Goal: Task Accomplishment & Management: Complete application form

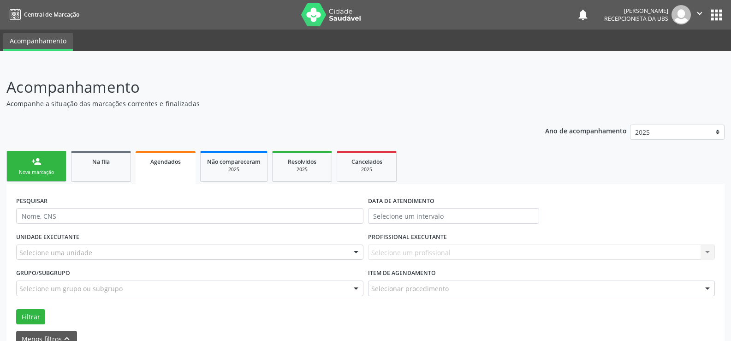
scroll to position [51, 0]
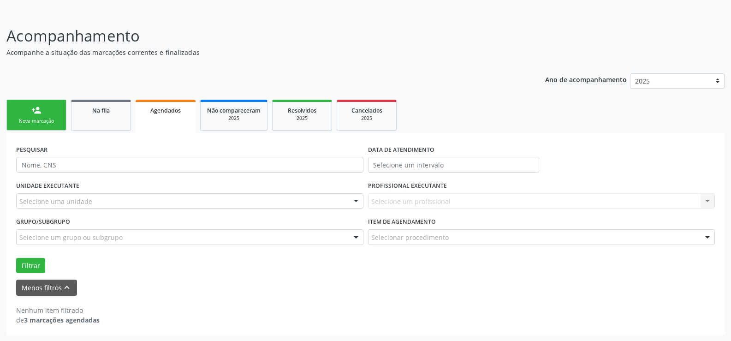
click at [621, 271] on div "Filtrar" at bounding box center [365, 266] width 703 height 16
click at [616, 115] on ul "person_add Nova marcação Na fila Agendados Não compareceram 2025 Resolvidos 202…" at bounding box center [365, 115] width 718 height 36
click at [169, 119] on link "Agendados" at bounding box center [166, 116] width 60 height 33
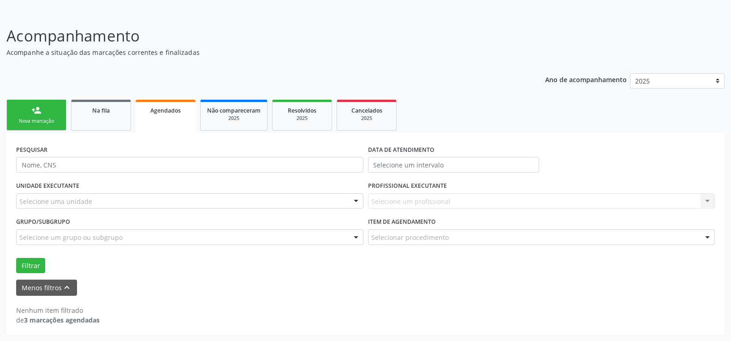
click at [169, 119] on link "Agendados" at bounding box center [166, 116] width 60 height 33
click at [52, 289] on button "Menos filtros keyboard_arrow_up" at bounding box center [46, 287] width 61 height 16
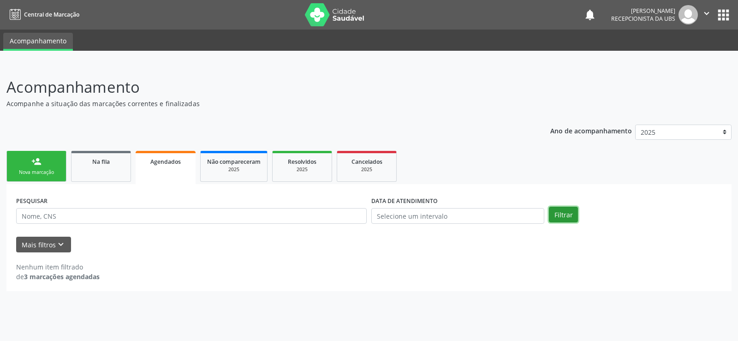
click at [558, 213] on button "Filtrar" at bounding box center [563, 215] width 29 height 16
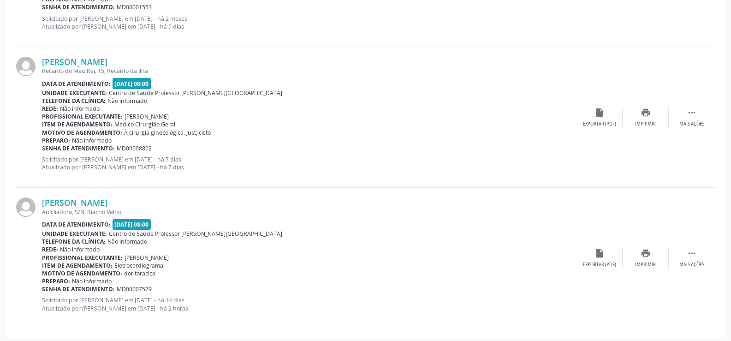
scroll to position [527, 0]
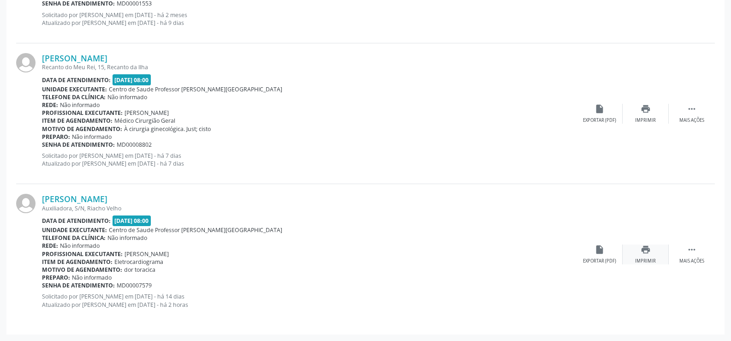
click at [647, 251] on icon "print" at bounding box center [645, 249] width 10 height 10
click at [691, 257] on div " Mais ações" at bounding box center [692, 254] width 46 height 20
click at [414, 227] on div "Unidade executante: Centro de Saude Professor [PERSON_NAME][GEOGRAPHIC_DATA]" at bounding box center [263, 230] width 442 height 8
drag, startPoint x: 500, startPoint y: 169, endPoint x: 322, endPoint y: 156, distance: 178.4
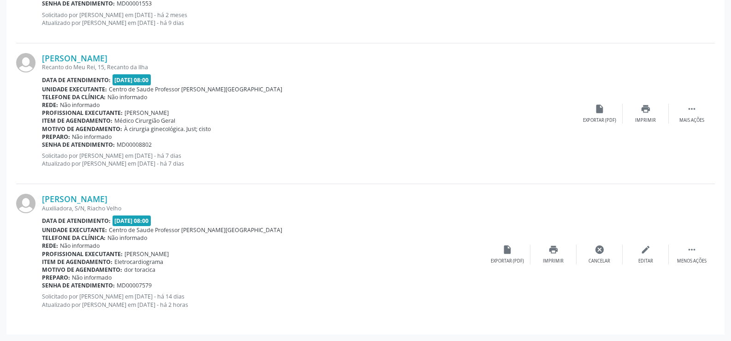
click at [491, 173] on div "[PERSON_NAME] Recanto do Meu Rei, 15, Recanto da Ilha Data de atendimento: [DAT…" at bounding box center [309, 113] width 534 height 121
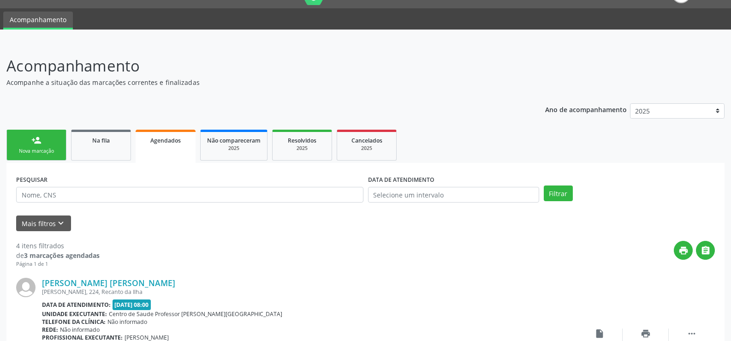
scroll to position [20, 0]
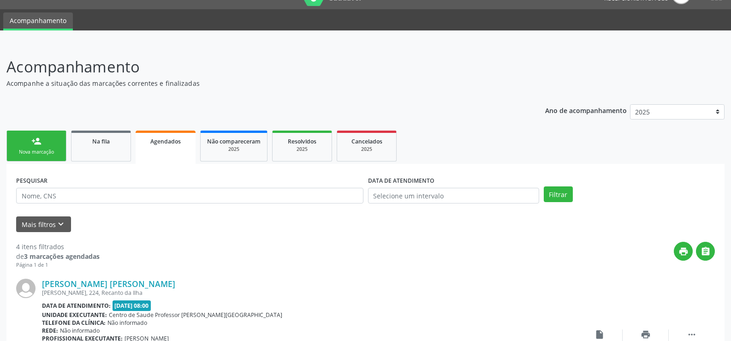
click at [57, 150] on div "Nova marcação" at bounding box center [36, 151] width 46 height 7
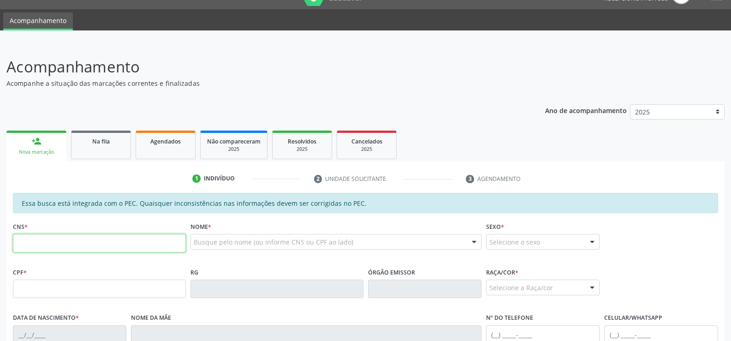
click at [35, 246] on input "text" at bounding box center [99, 243] width 173 height 18
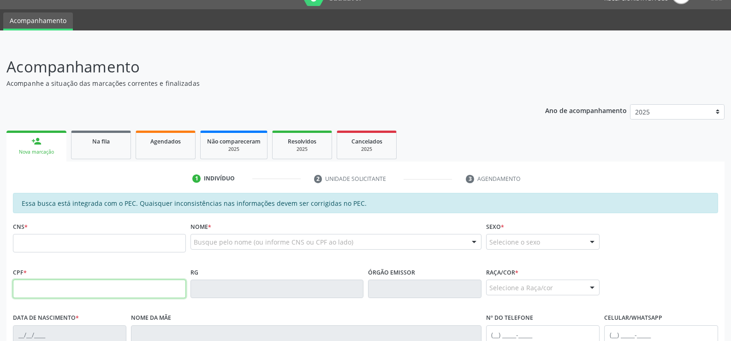
click at [24, 291] on input "text" at bounding box center [99, 288] width 173 height 18
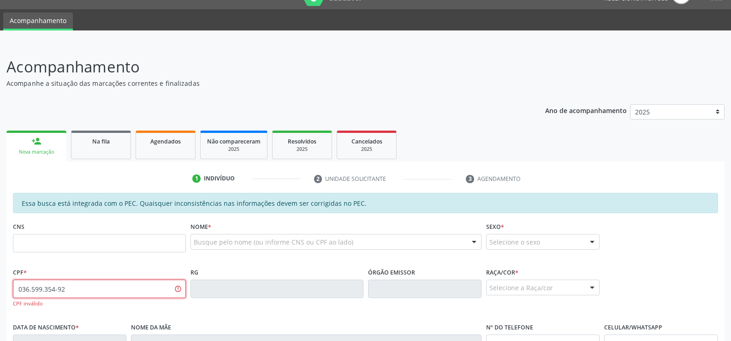
type input "036.599.354-92"
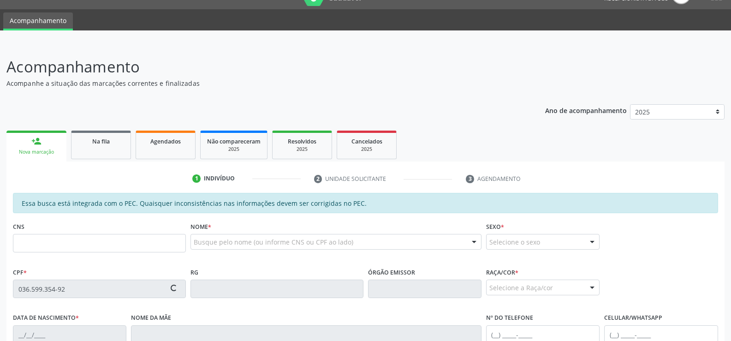
type input "700 1049 0303 1911"
type input "1[DATE]"
type input "[PERSON_NAME]"
type input "[PHONE_NUMBER]"
type input "S/N"
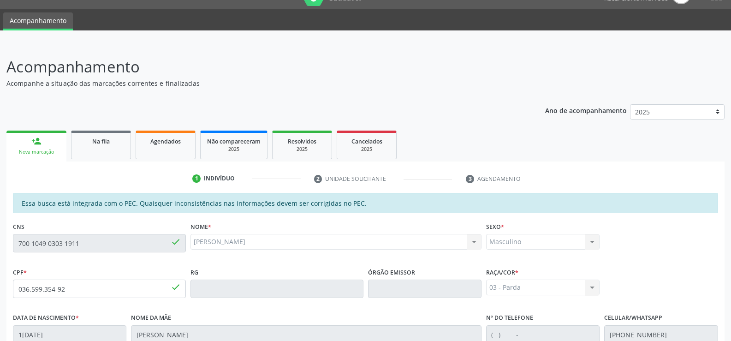
scroll to position [199, 0]
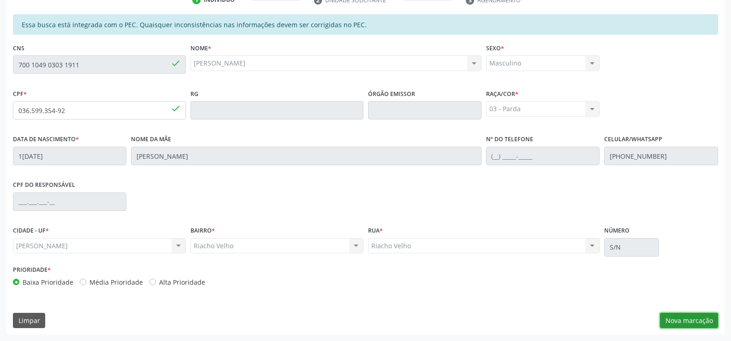
click at [688, 321] on button "Nova marcação" at bounding box center [689, 321] width 58 height 16
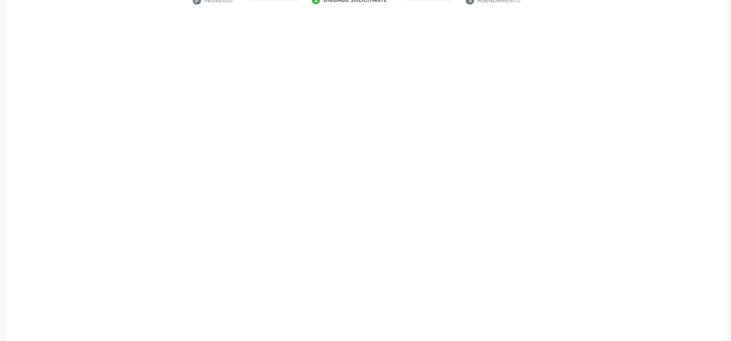
scroll to position [199, 0]
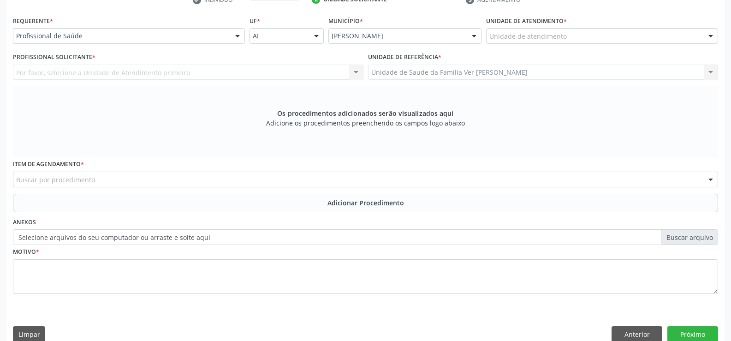
click at [714, 37] on div at bounding box center [711, 37] width 14 height 16
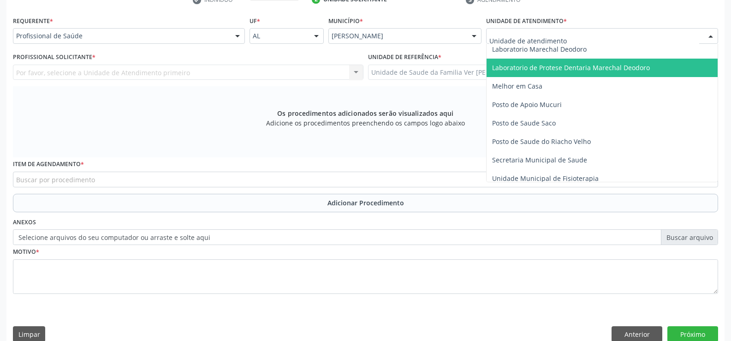
scroll to position [369, 0]
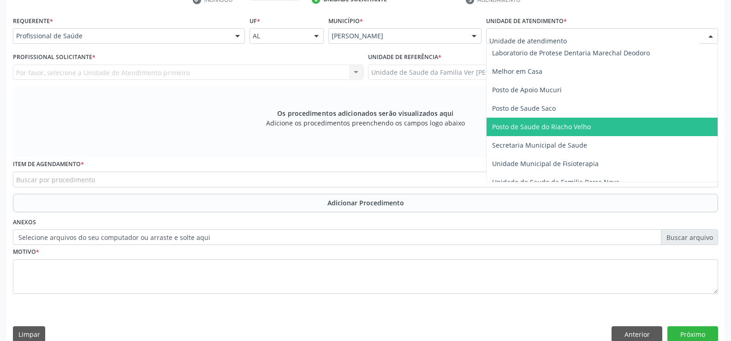
click at [572, 130] on span "Posto de Saude do Riacho Velho" at bounding box center [541, 126] width 99 height 9
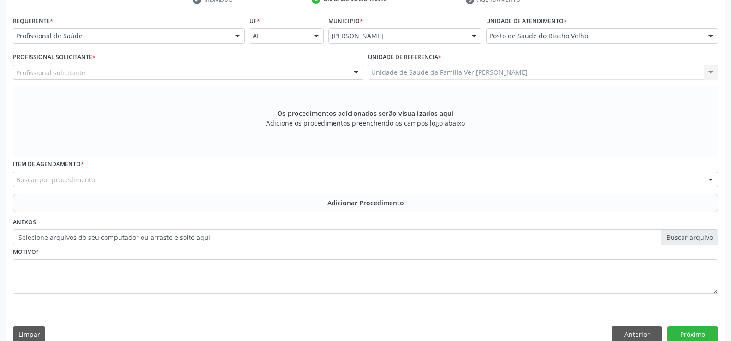
click at [237, 36] on div at bounding box center [238, 37] width 14 height 16
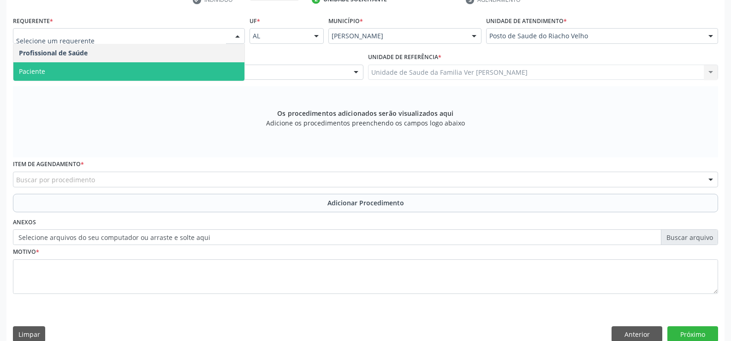
click at [179, 70] on span "Paciente" at bounding box center [128, 71] width 231 height 18
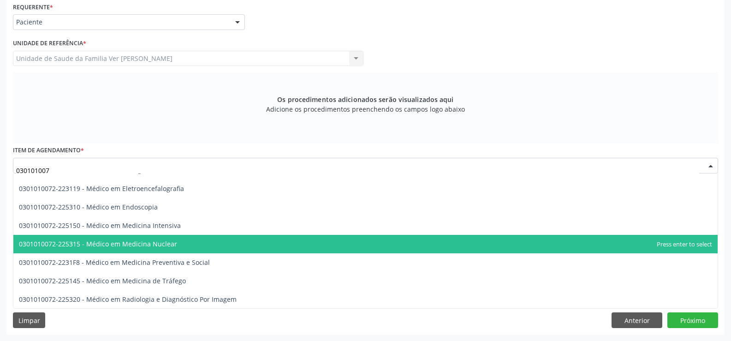
scroll to position [1138, 0]
type input "0301010072"
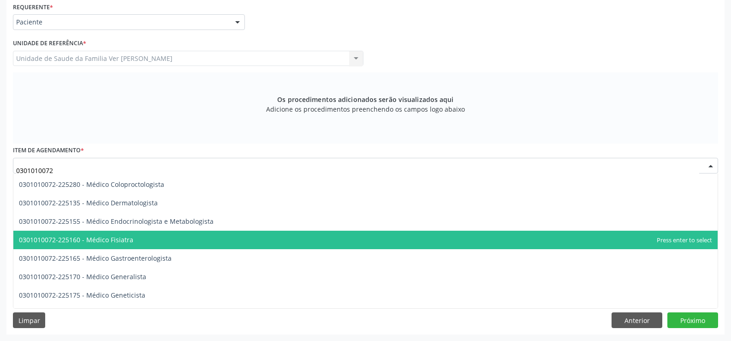
scroll to position [369, 0]
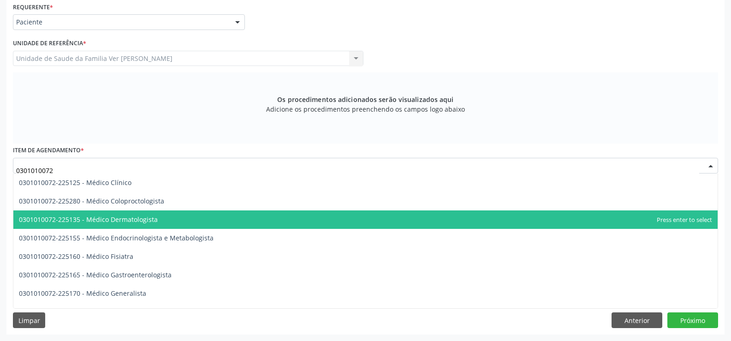
click at [160, 219] on span "0301010072-225135 - Médico Dermatologista" at bounding box center [365, 219] width 704 height 18
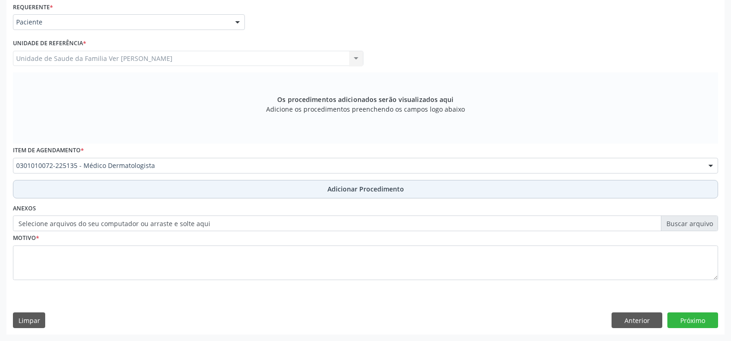
click at [350, 192] on span "Adicionar Procedimento" at bounding box center [365, 189] width 77 height 10
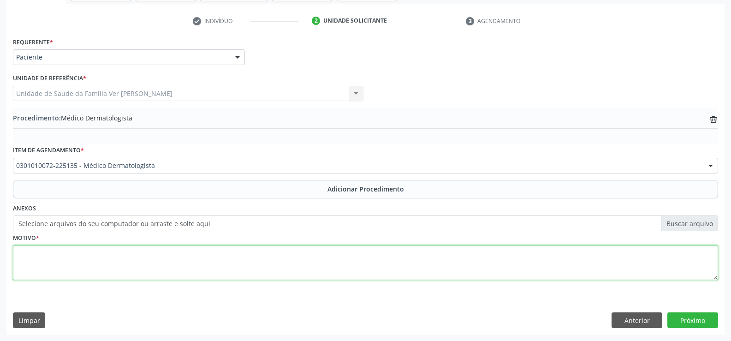
click at [40, 262] on textarea at bounding box center [365, 262] width 705 height 35
type textarea "dermatite alergica de contato"
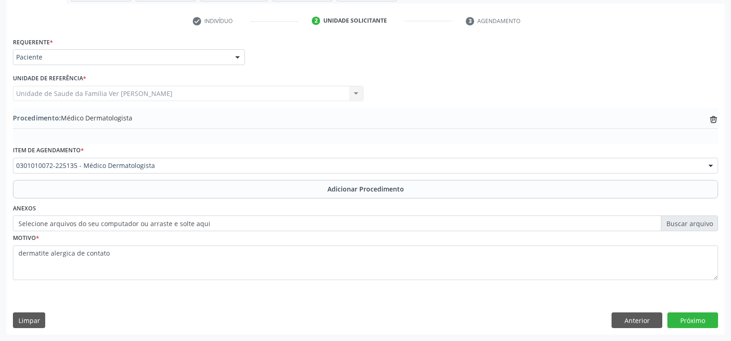
click at [689, 311] on div "Requerente * Paciente Profissional de Saúde Paciente Nenhum resultado encontrad…" at bounding box center [365, 184] width 718 height 299
click at [691, 317] on button "Próximo" at bounding box center [692, 320] width 51 height 16
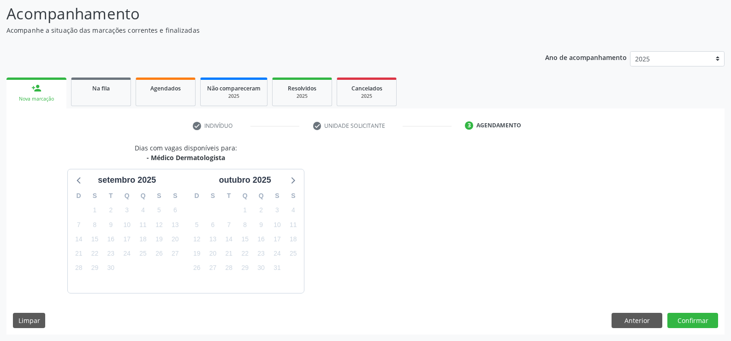
scroll to position [101, 0]
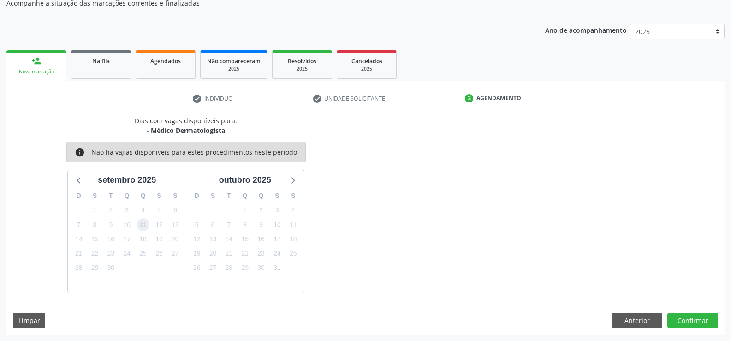
click at [142, 225] on span "11" at bounding box center [142, 224] width 13 height 13
click at [678, 317] on button "Confirmar" at bounding box center [692, 321] width 51 height 16
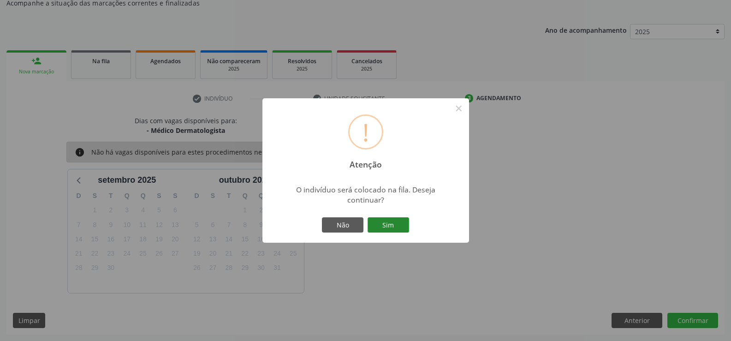
click at [403, 218] on button "Sim" at bounding box center [387, 225] width 41 height 16
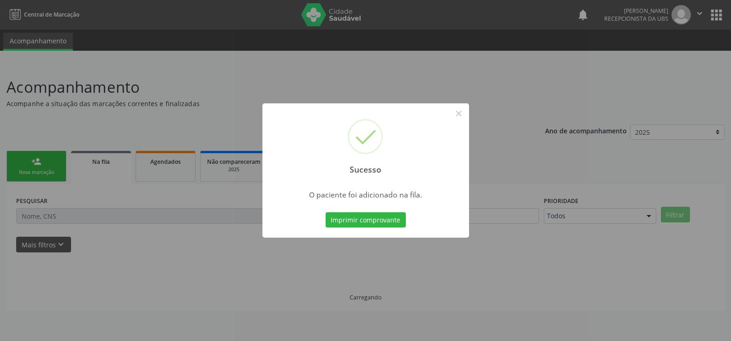
scroll to position [0, 0]
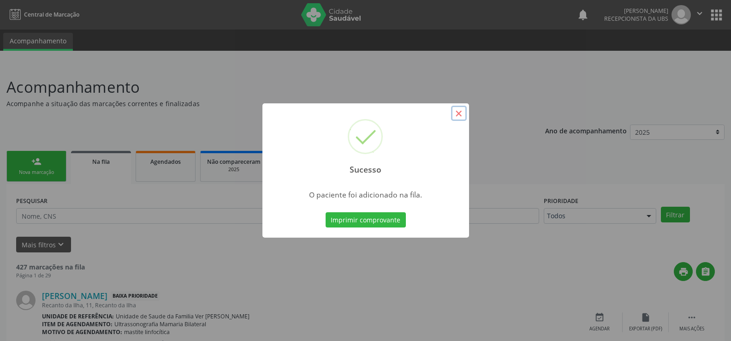
click at [460, 116] on button "×" at bounding box center [459, 114] width 16 height 16
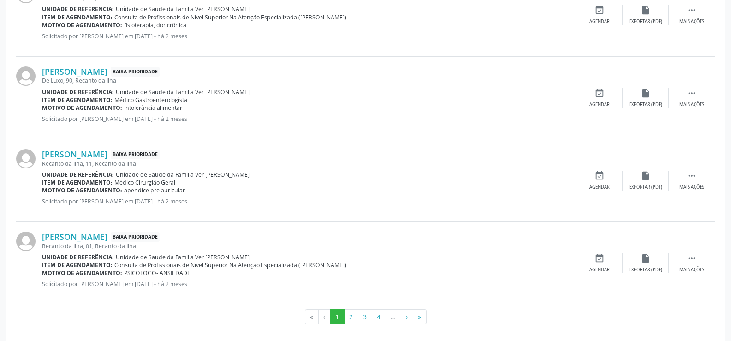
scroll to position [1245, 0]
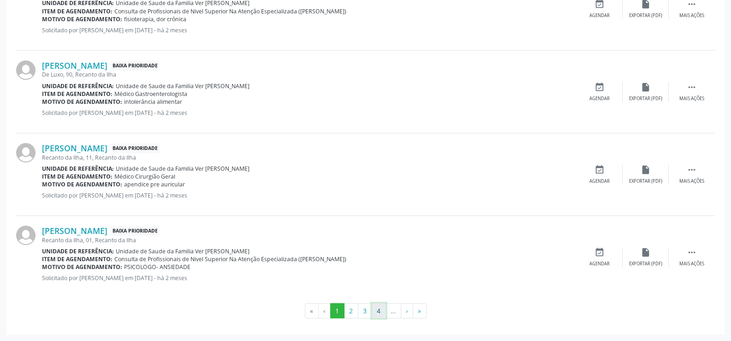
click at [376, 307] on button "4" at bounding box center [379, 311] width 14 height 16
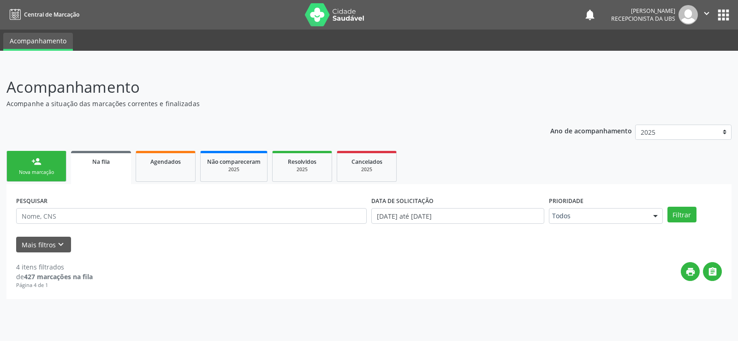
click at [20, 271] on div "4 itens filtrados" at bounding box center [54, 267] width 77 height 10
drag, startPoint x: 20, startPoint y: 271, endPoint x: 182, endPoint y: 215, distance: 170.8
click at [21, 271] on div "4 itens filtrados" at bounding box center [54, 267] width 77 height 10
click at [113, 172] on link "Na fila" at bounding box center [101, 167] width 60 height 33
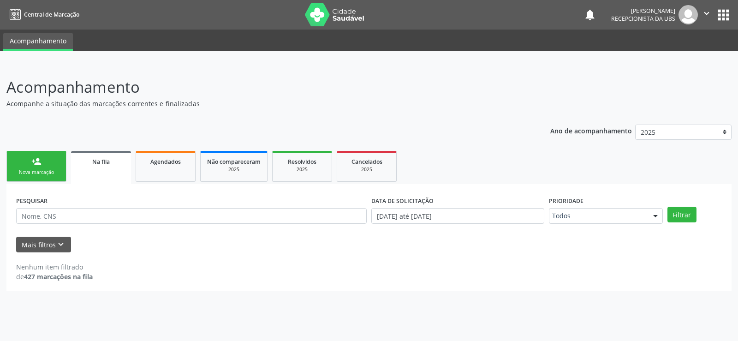
click at [113, 172] on link "Na fila" at bounding box center [101, 167] width 60 height 33
click at [693, 213] on button "Filtrar" at bounding box center [681, 215] width 29 height 16
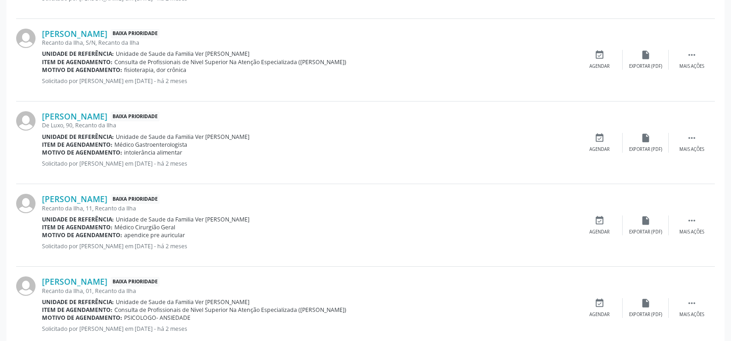
scroll to position [1245, 0]
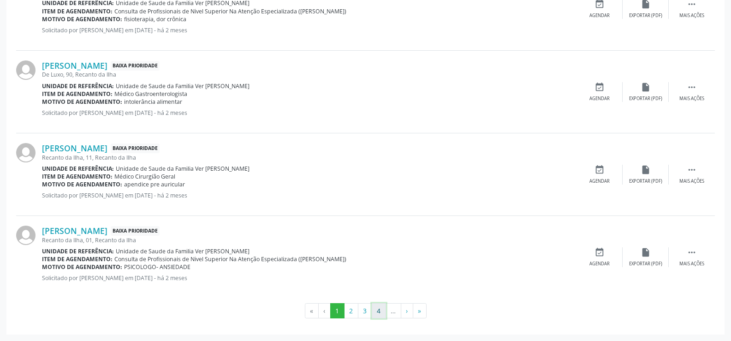
click at [378, 310] on button "4" at bounding box center [379, 311] width 14 height 16
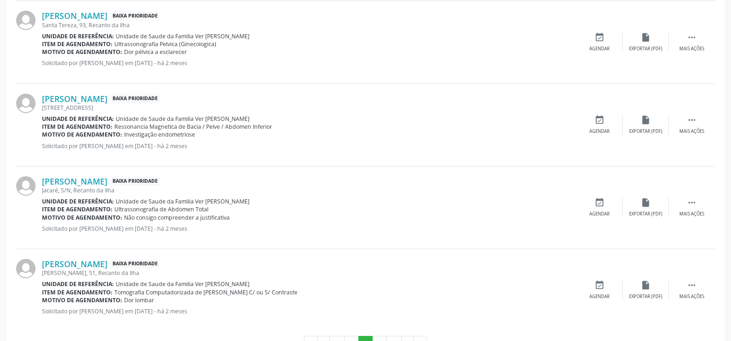
scroll to position [1222, 0]
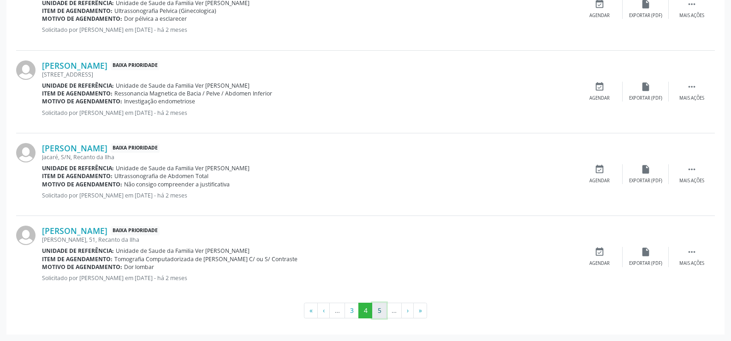
click at [377, 308] on button "5" at bounding box center [379, 310] width 14 height 16
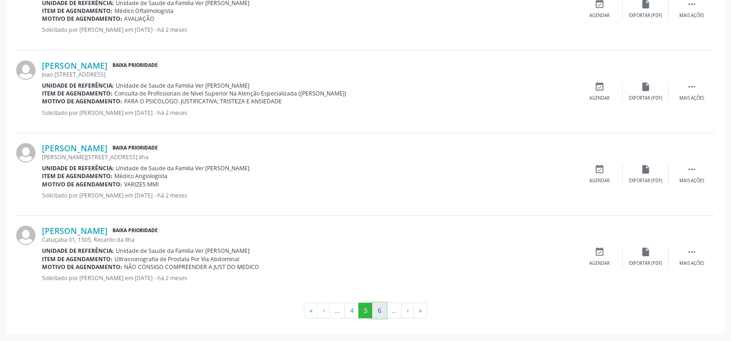
click at [378, 310] on button "6" at bounding box center [379, 310] width 14 height 16
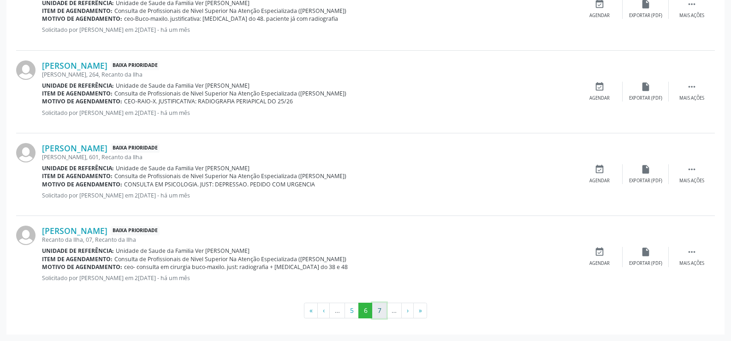
click at [379, 312] on button "7" at bounding box center [379, 310] width 14 height 16
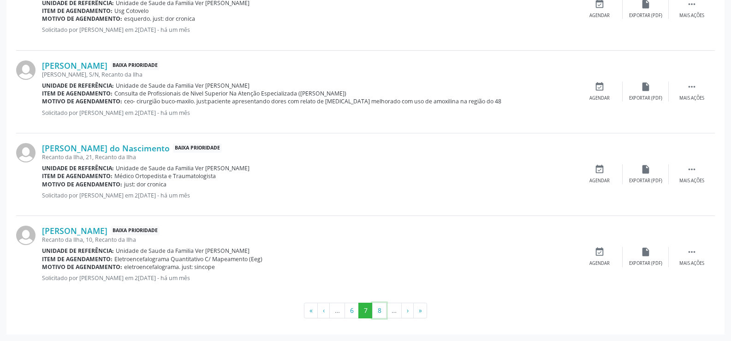
click at [379, 312] on button "8" at bounding box center [379, 310] width 14 height 16
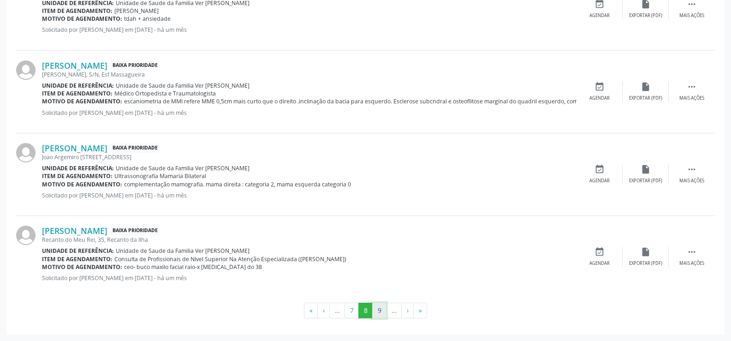
click at [382, 314] on button "9" at bounding box center [379, 310] width 14 height 16
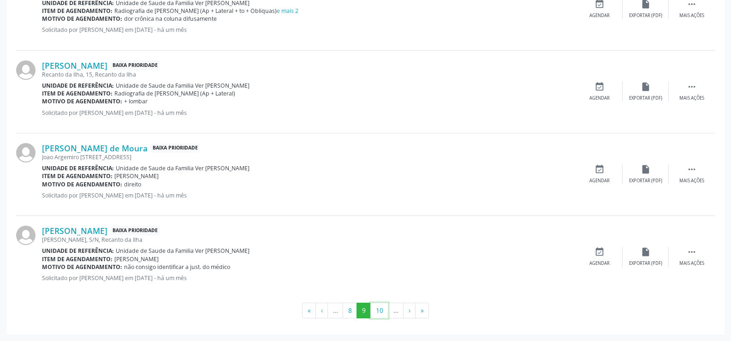
click at [382, 314] on button "10" at bounding box center [379, 310] width 18 height 16
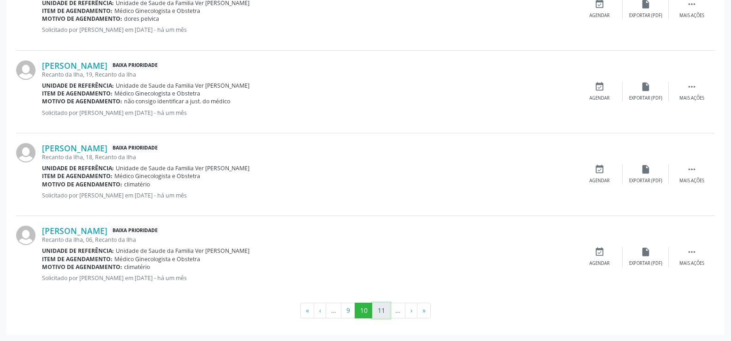
click at [381, 318] on button "11" at bounding box center [381, 310] width 18 height 16
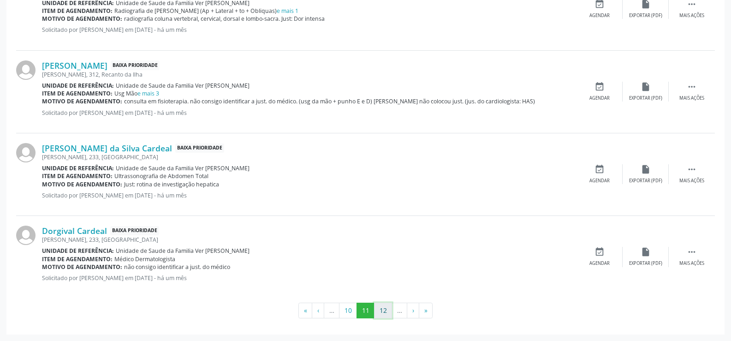
click at [383, 311] on button "12" at bounding box center [383, 310] width 18 height 16
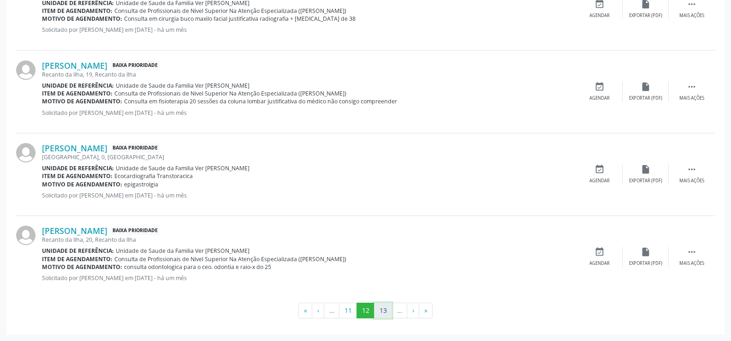
click at [376, 310] on button "13" at bounding box center [383, 310] width 18 height 16
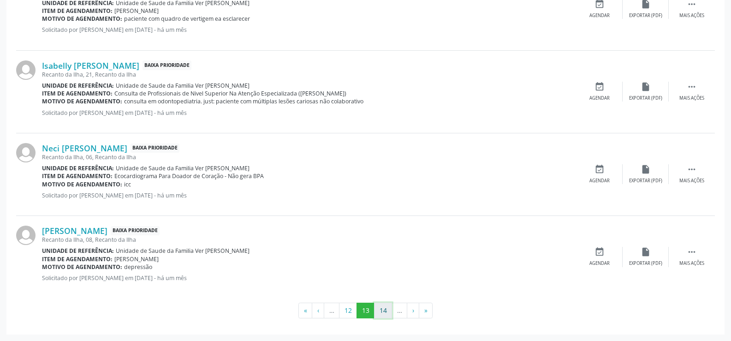
click at [388, 308] on button "14" at bounding box center [383, 310] width 18 height 16
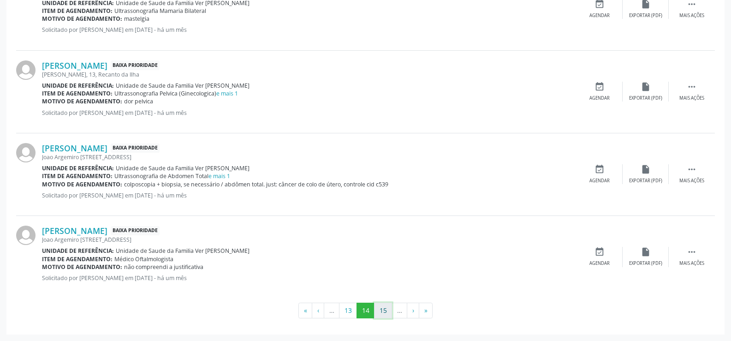
click at [384, 315] on button "15" at bounding box center [383, 310] width 18 height 16
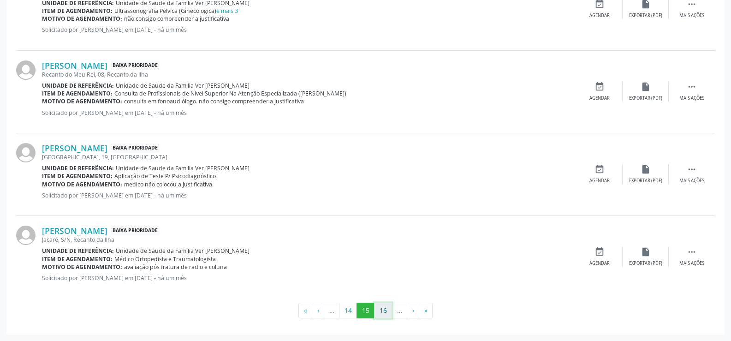
click at [381, 311] on button "16" at bounding box center [383, 310] width 18 height 16
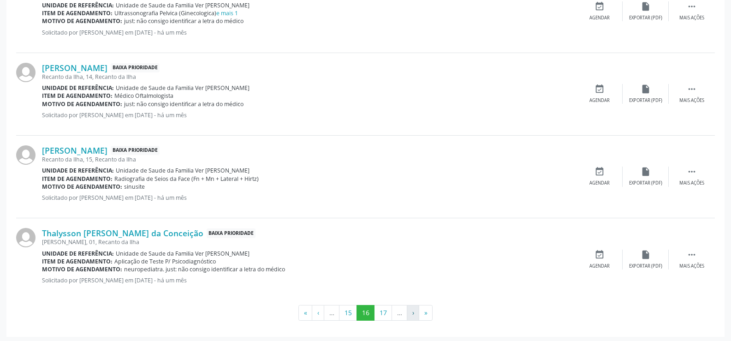
scroll to position [1230, 0]
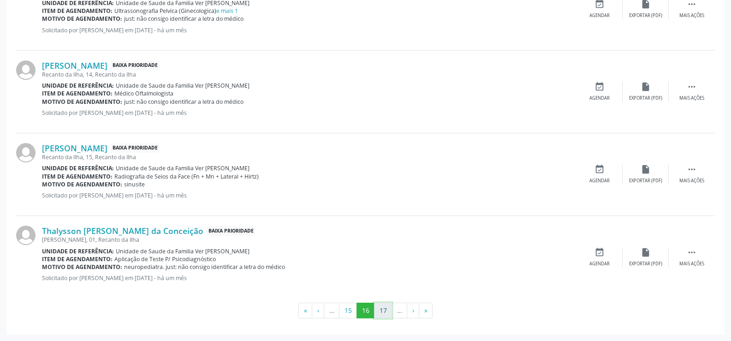
click at [376, 314] on button "17" at bounding box center [383, 310] width 18 height 16
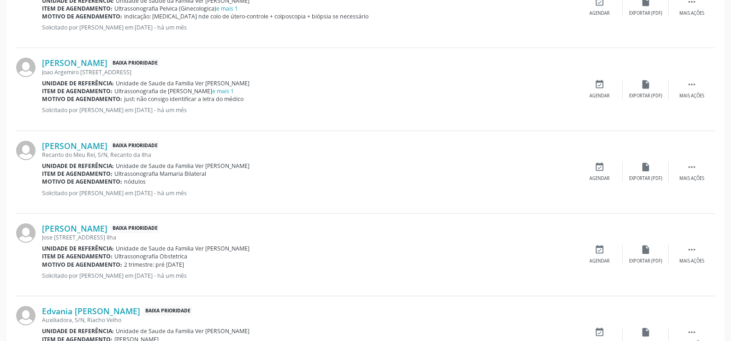
scroll to position [1222, 0]
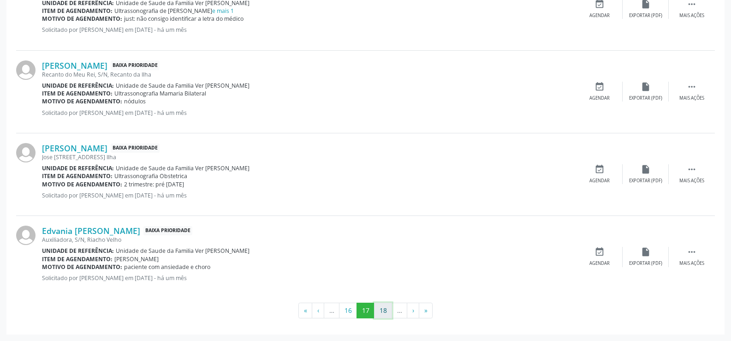
click at [389, 313] on button "18" at bounding box center [383, 310] width 18 height 16
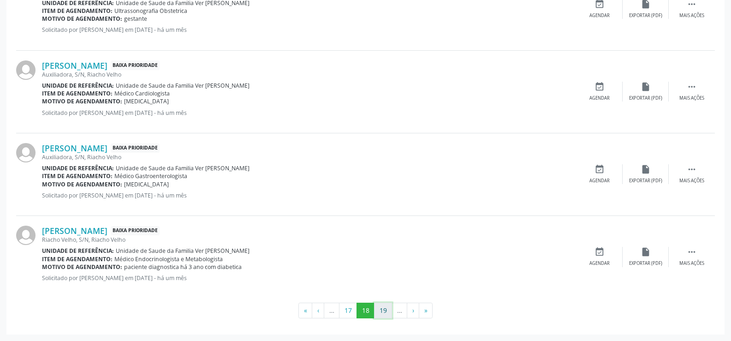
click at [388, 312] on button "19" at bounding box center [383, 310] width 18 height 16
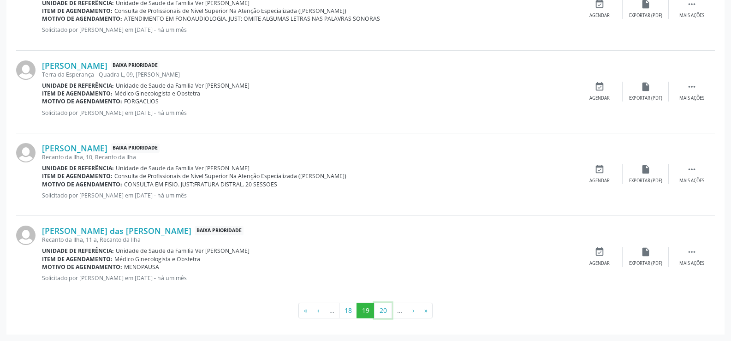
click at [388, 312] on button "20" at bounding box center [383, 310] width 18 height 16
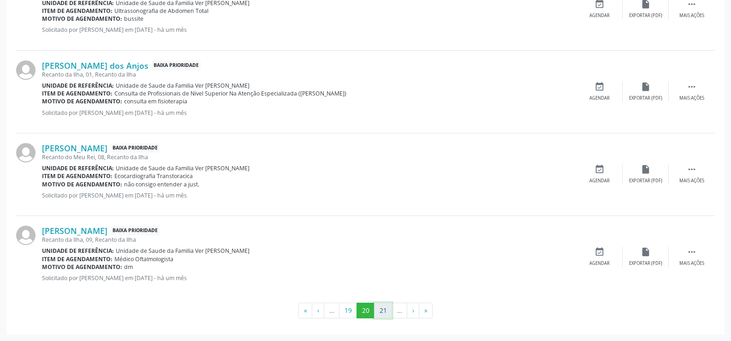
click at [385, 311] on button "21" at bounding box center [383, 310] width 18 height 16
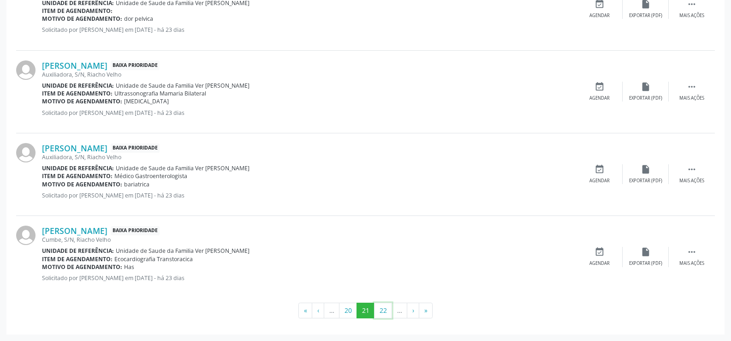
click at [385, 311] on button "22" at bounding box center [383, 310] width 18 height 16
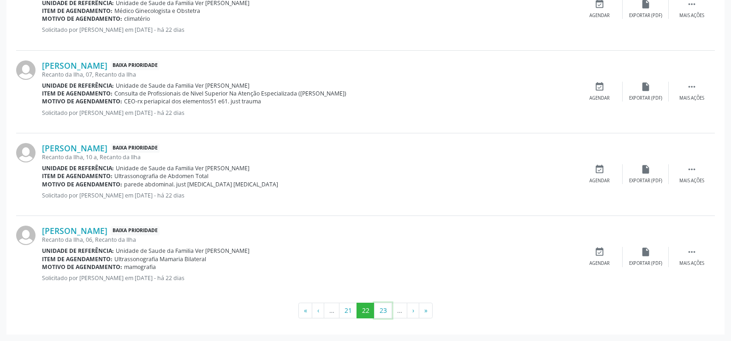
click at [385, 311] on button "23" at bounding box center [383, 310] width 18 height 16
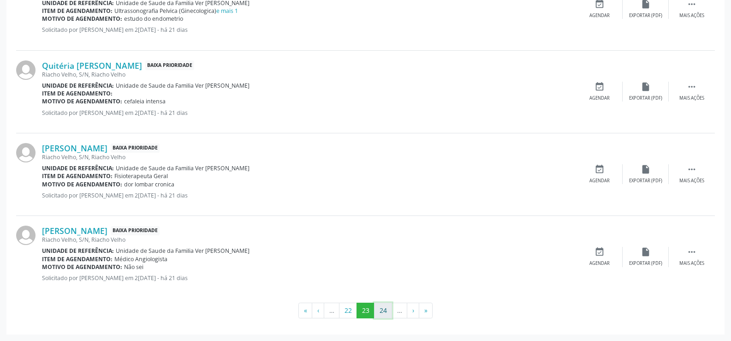
click at [385, 307] on button "24" at bounding box center [383, 310] width 18 height 16
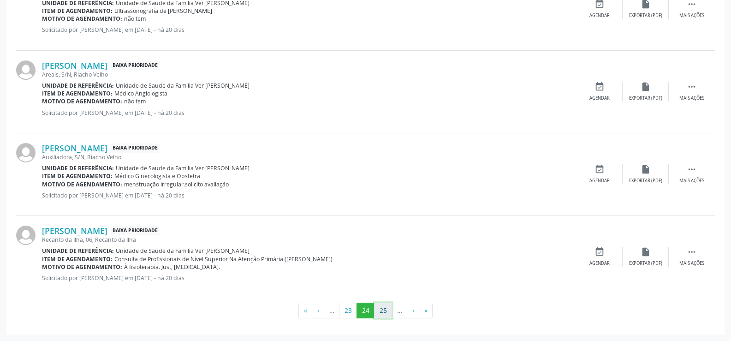
click at [385, 308] on button "25" at bounding box center [383, 310] width 18 height 16
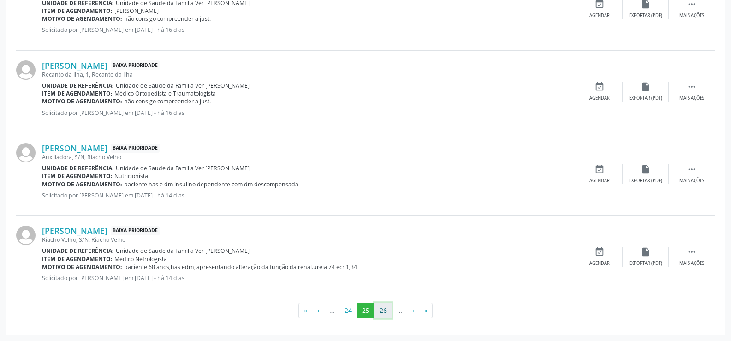
click at [376, 308] on button "26" at bounding box center [383, 310] width 18 height 16
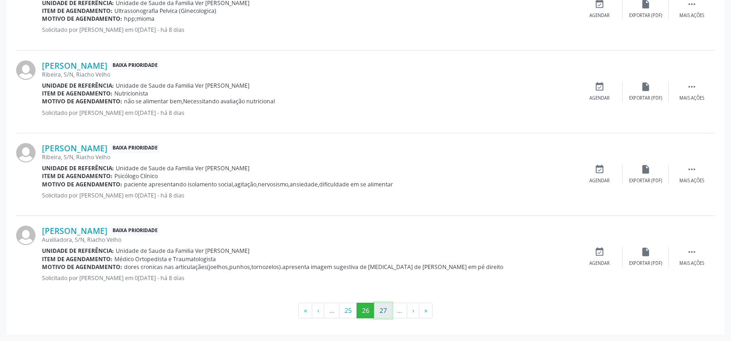
click at [379, 309] on button "27" at bounding box center [383, 310] width 18 height 16
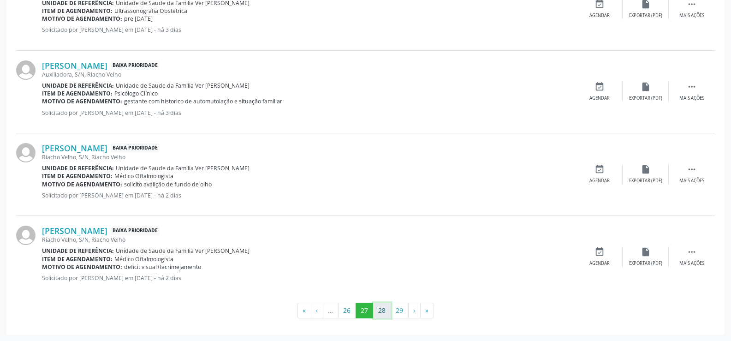
click at [382, 310] on button "28" at bounding box center [382, 310] width 18 height 16
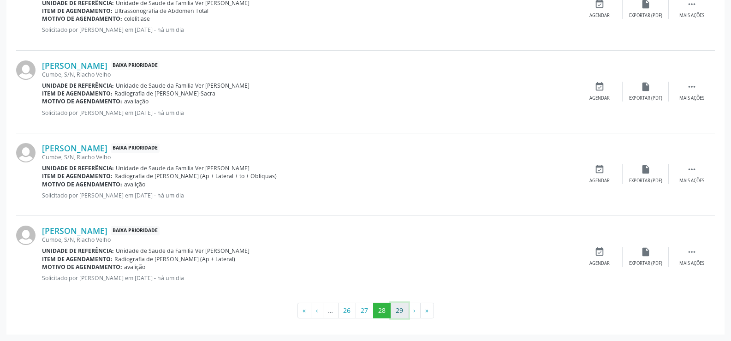
click at [404, 313] on button "29" at bounding box center [400, 310] width 18 height 16
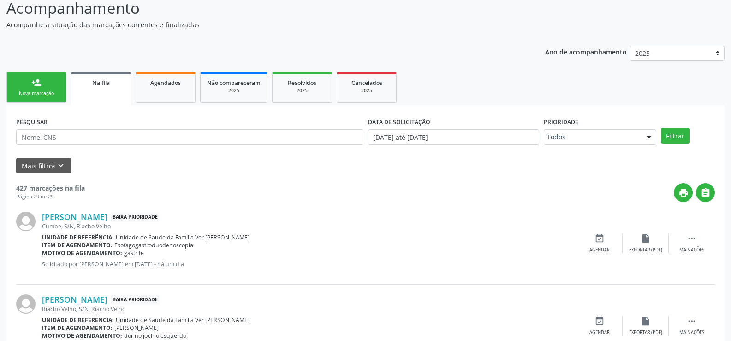
scroll to position [0, 0]
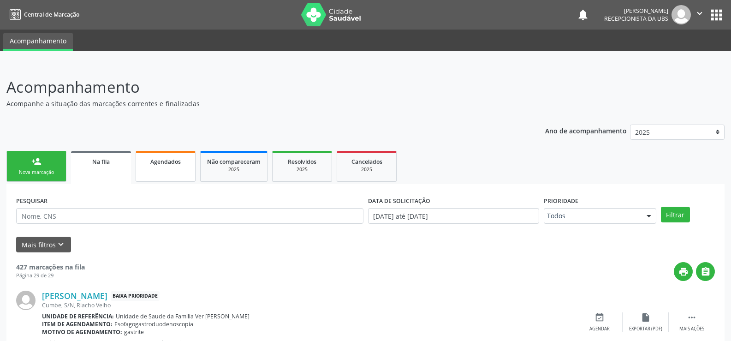
click at [170, 164] on span "Agendados" at bounding box center [165, 162] width 30 height 8
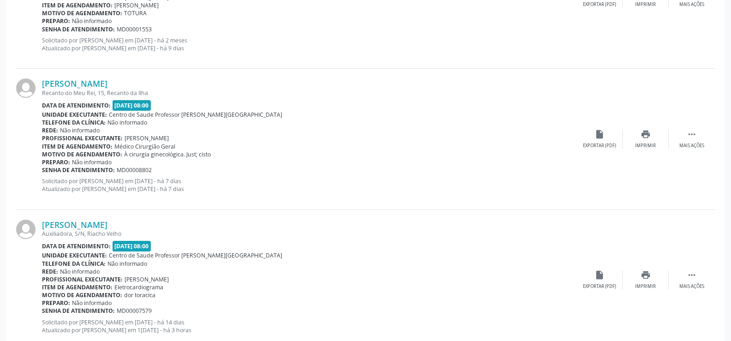
scroll to position [473, 0]
